Goal: Task Accomplishment & Management: Manage account settings

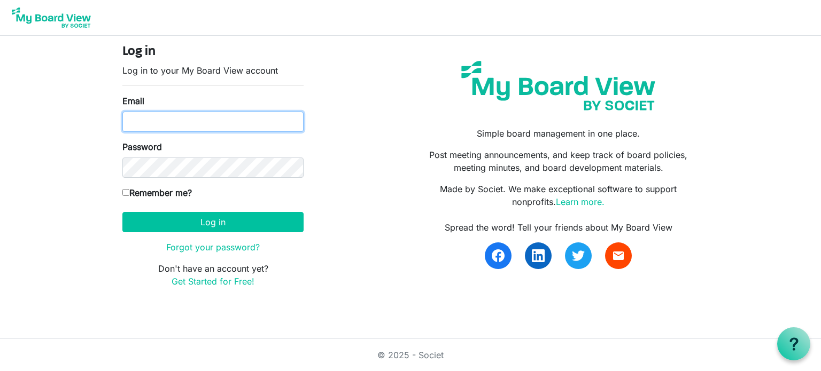
type input "angel@santasanonymous.ca"
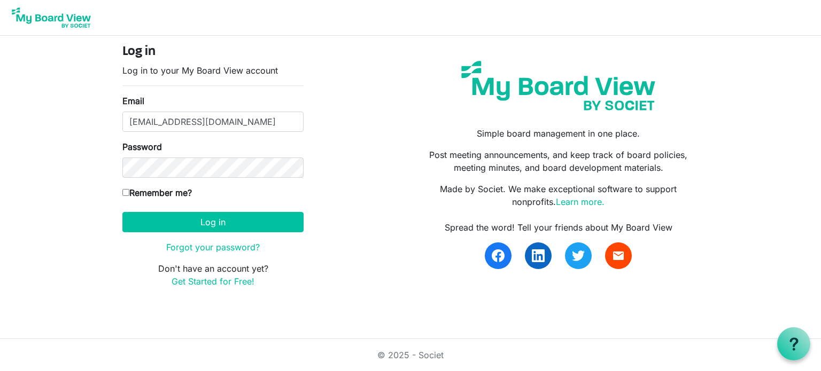
click at [124, 194] on input "Remember me?" at bounding box center [125, 192] width 7 height 7
checkbox input "true"
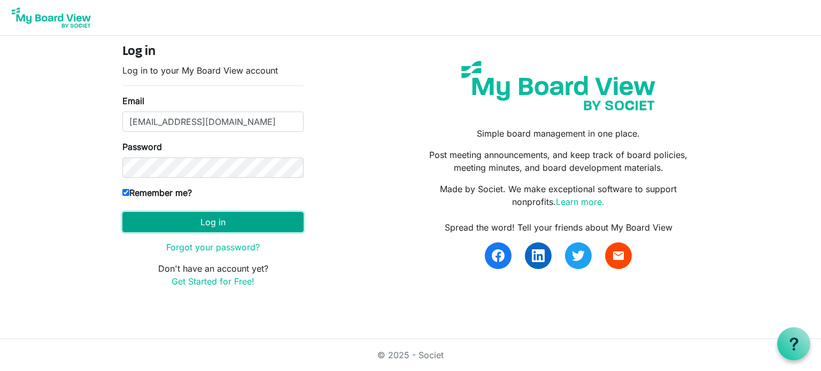
click at [169, 225] on button "Log in" at bounding box center [212, 222] width 181 height 20
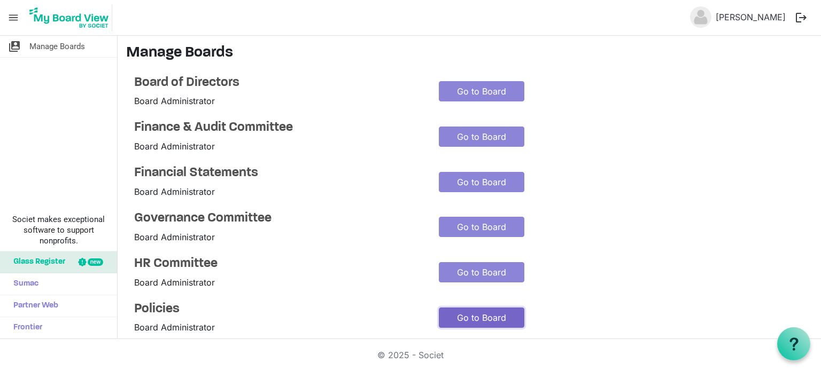
click at [491, 318] on link "Go to Board" at bounding box center [481, 318] width 85 height 20
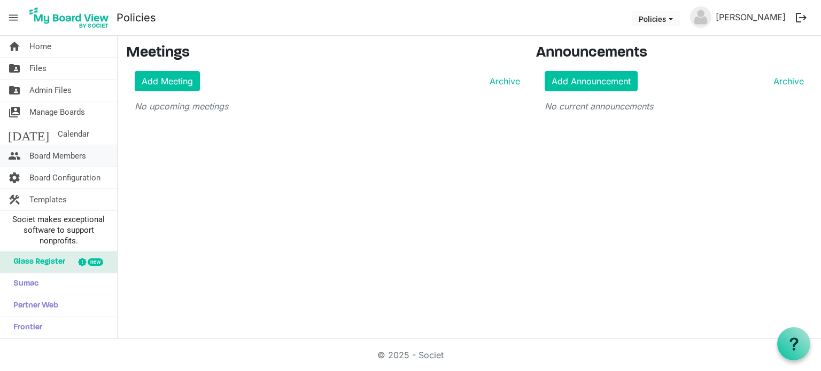
click at [53, 154] on span "Board Members" at bounding box center [57, 155] width 57 height 21
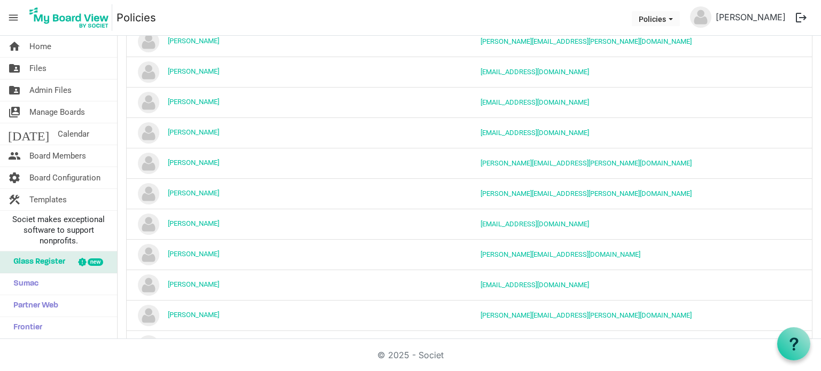
scroll to position [165, 0]
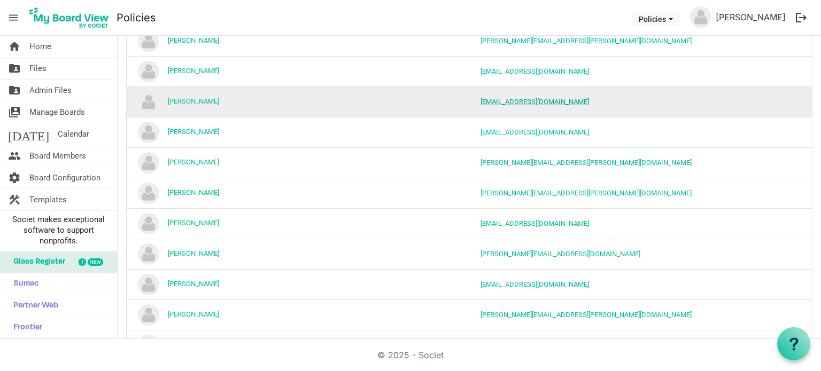
click at [515, 99] on link "bbalcomb@telus.net" at bounding box center [534, 102] width 108 height 8
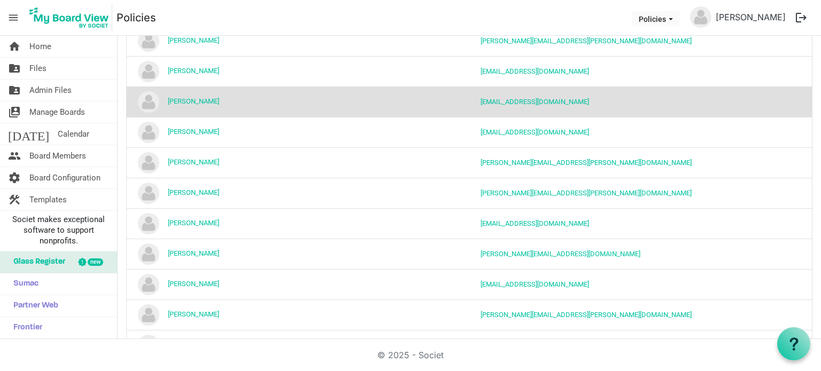
click at [635, 111] on td "[EMAIL_ADDRESS][DOMAIN_NAME]" at bounding box center [589, 102] width 240 height 30
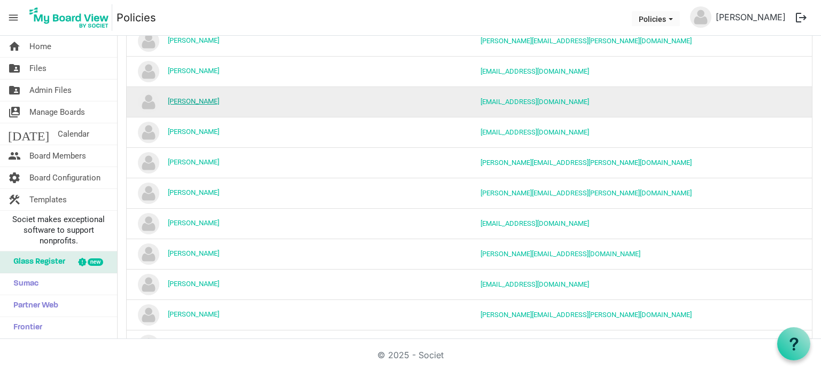
click at [185, 100] on link "[PERSON_NAME]" at bounding box center [193, 101] width 51 height 8
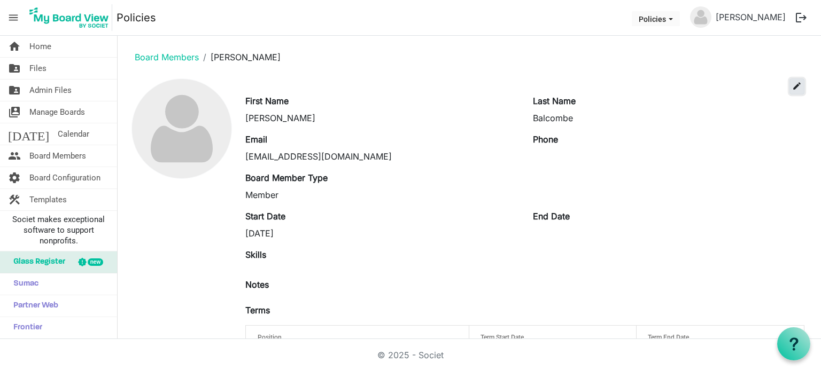
click at [792, 88] on span "edit" at bounding box center [797, 86] width 10 height 10
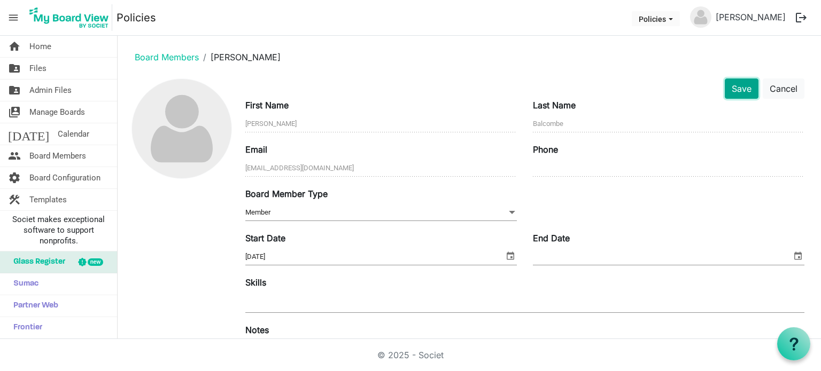
click at [729, 87] on button "Save" at bounding box center [741, 89] width 34 height 20
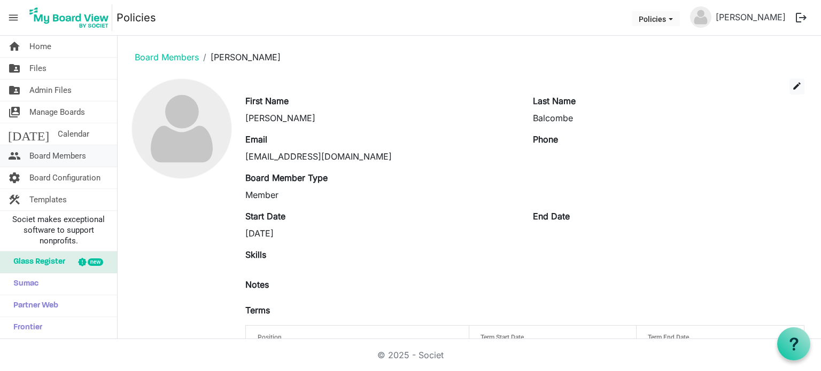
click at [60, 148] on span "Board Members" at bounding box center [57, 155] width 57 height 21
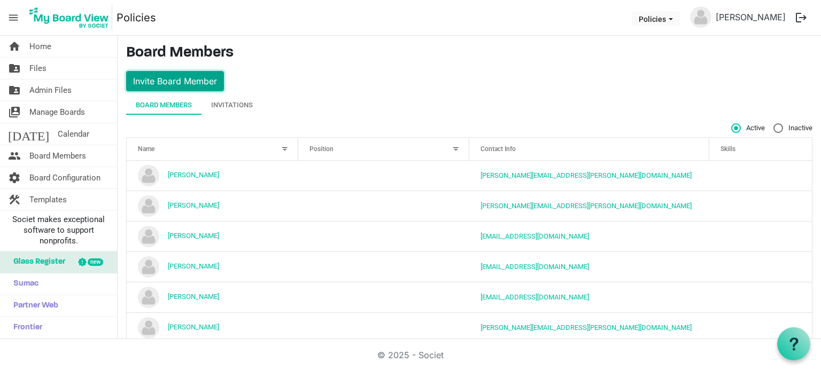
click at [185, 81] on button "Invite Board Member" at bounding box center [175, 81] width 98 height 20
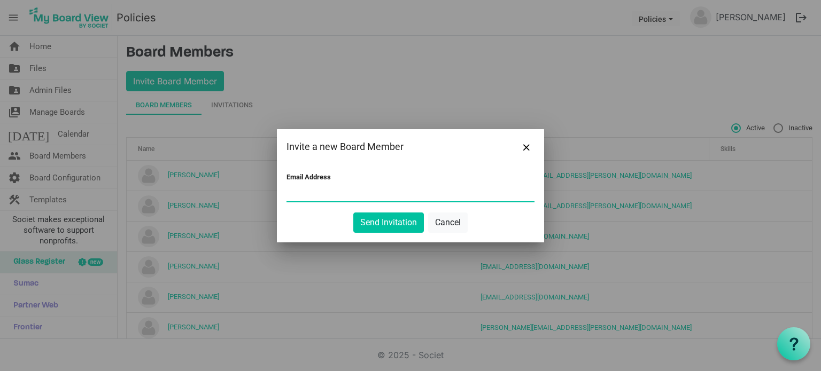
paste input "Beth.Balcombe@b2gold.com"
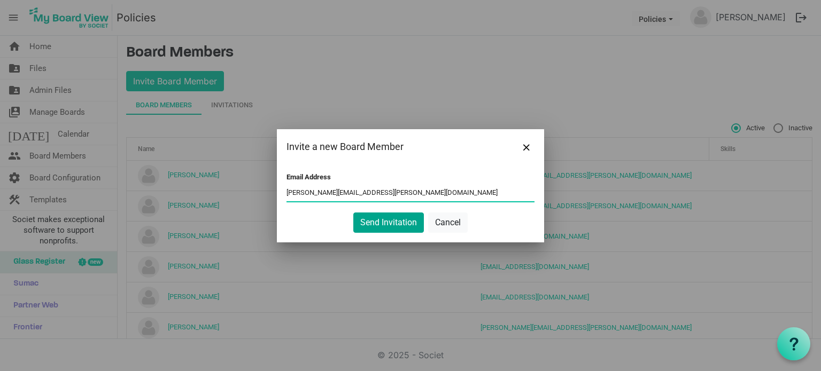
type input "Beth.Balcombe@b2gold.com"
click at [396, 220] on button "Send Invitation" at bounding box center [388, 223] width 71 height 20
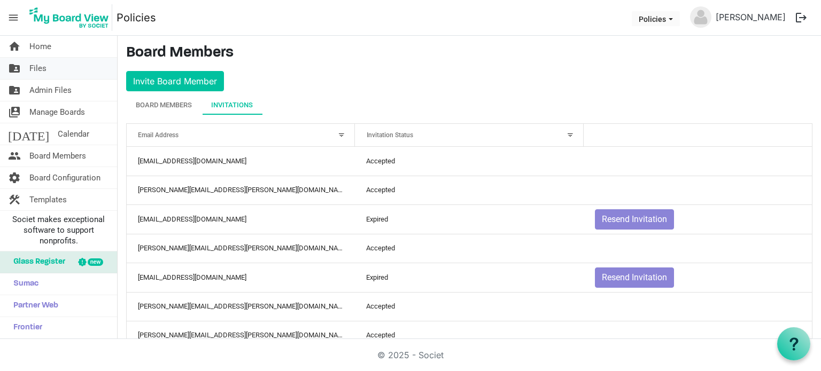
click at [45, 65] on span "Files" at bounding box center [37, 68] width 17 height 21
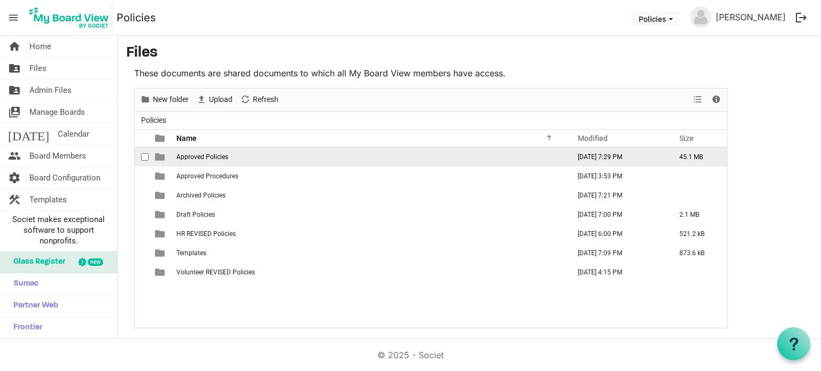
click at [207, 157] on span "Approved Policies" at bounding box center [202, 156] width 52 height 7
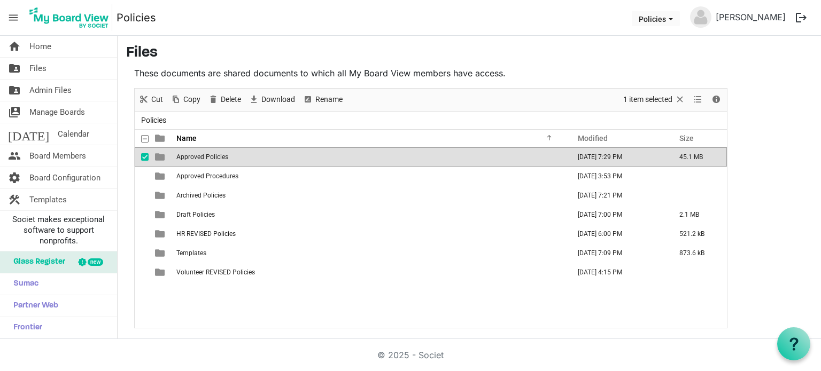
click at [207, 157] on span "Approved Policies" at bounding box center [202, 156] width 52 height 7
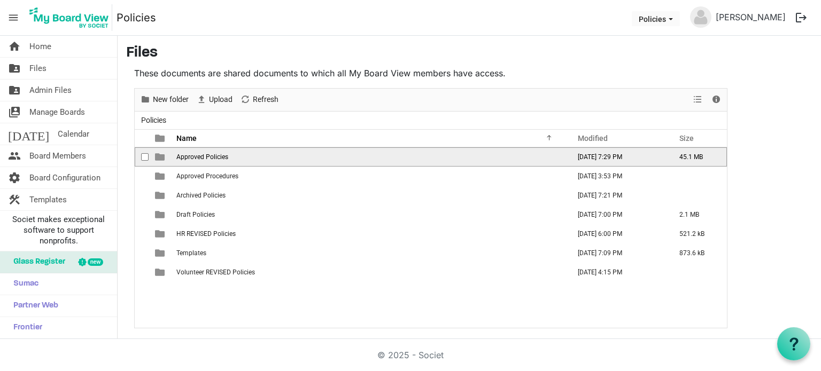
click at [207, 157] on span "Approved Policies" at bounding box center [202, 156] width 52 height 7
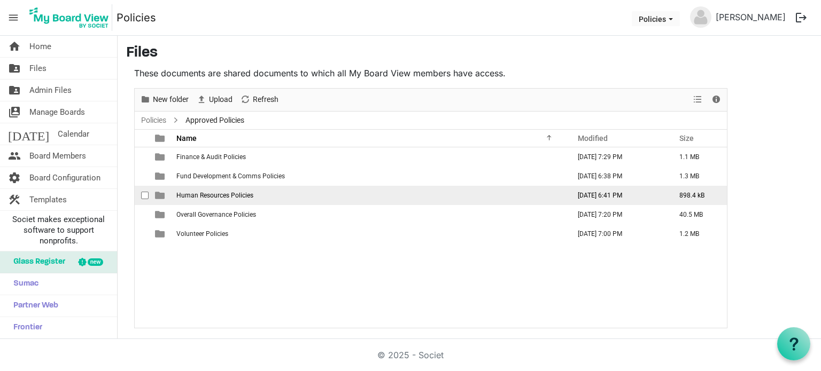
click at [207, 196] on span "Human Resources Policies" at bounding box center [214, 195] width 77 height 7
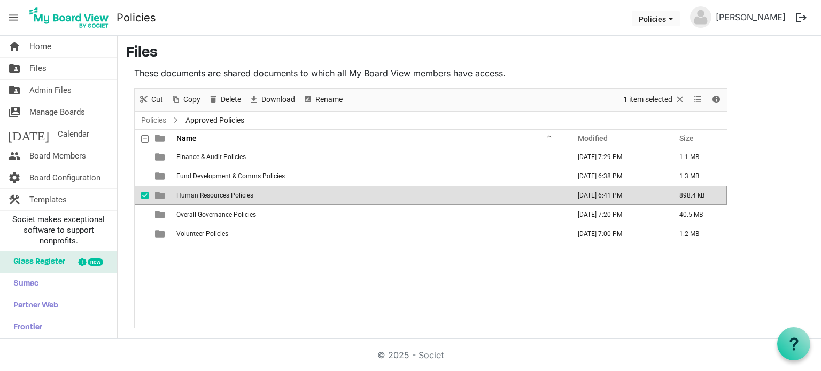
click at [207, 196] on span "Human Resources Policies" at bounding box center [214, 195] width 77 height 7
